Goal: Communication & Community: Ask a question

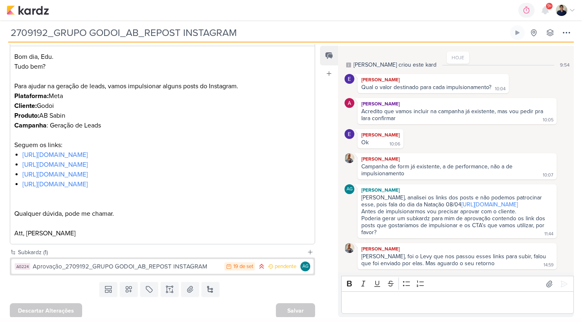
scroll to position [144, 0]
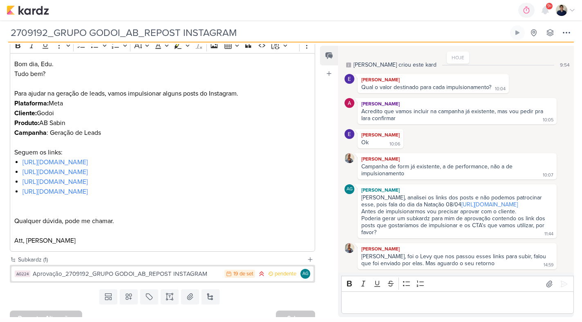
click at [372, 303] on p "Editor editing area: main" at bounding box center [458, 303] width 224 height 10
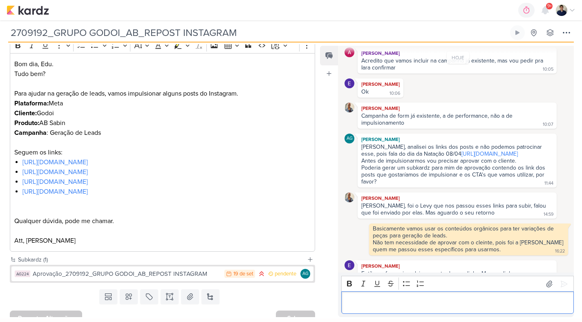
scroll to position [90, 0]
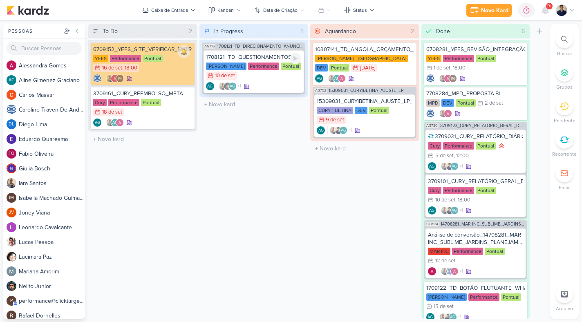
click at [274, 85] on div "AG +1 AG" at bounding box center [254, 86] width 96 height 8
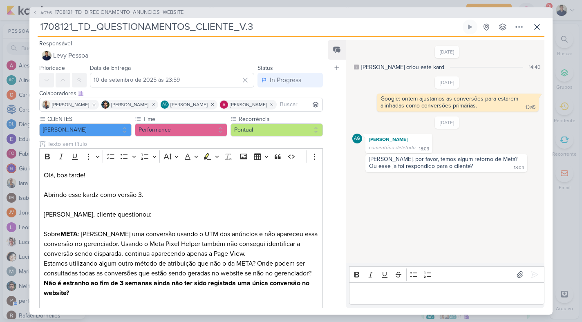
click at [391, 291] on p "Editor editing area: main" at bounding box center [446, 294] width 187 height 10
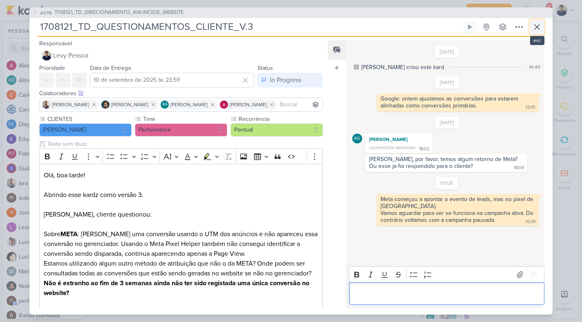
click at [533, 27] on icon at bounding box center [538, 27] width 10 height 10
